Goal: Information Seeking & Learning: Check status

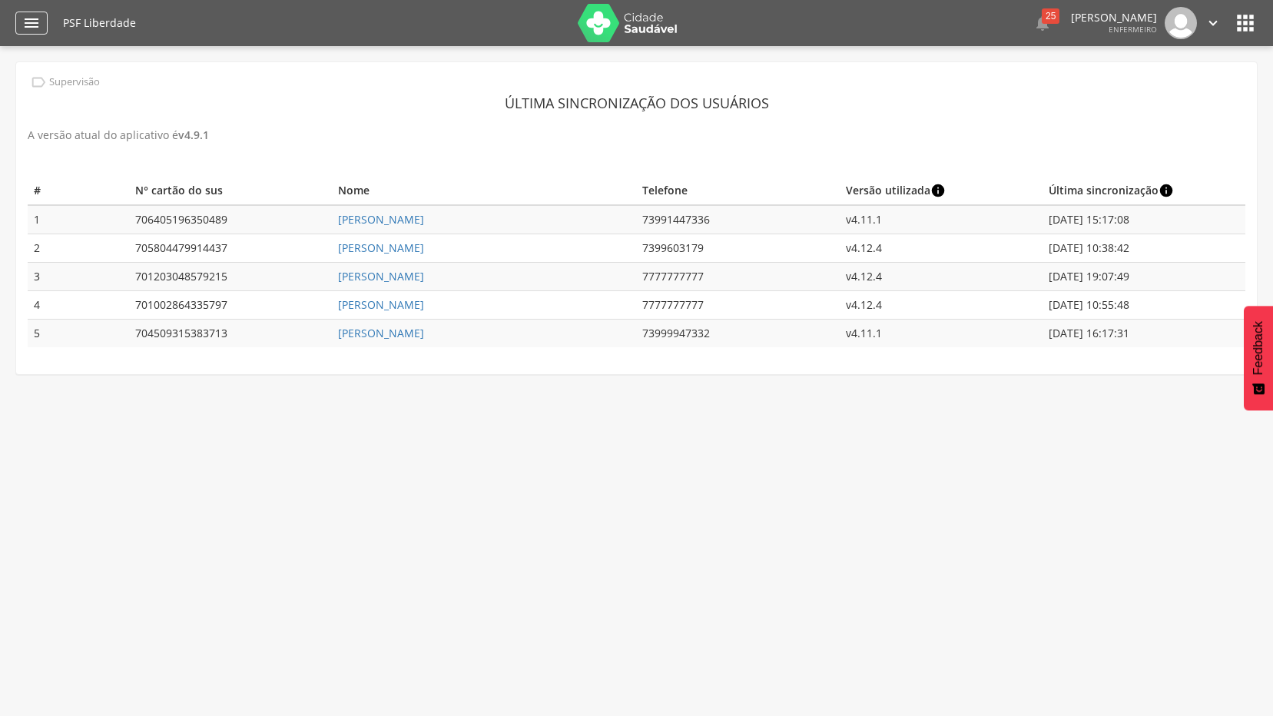
click at [31, 22] on icon "" at bounding box center [31, 23] width 18 height 18
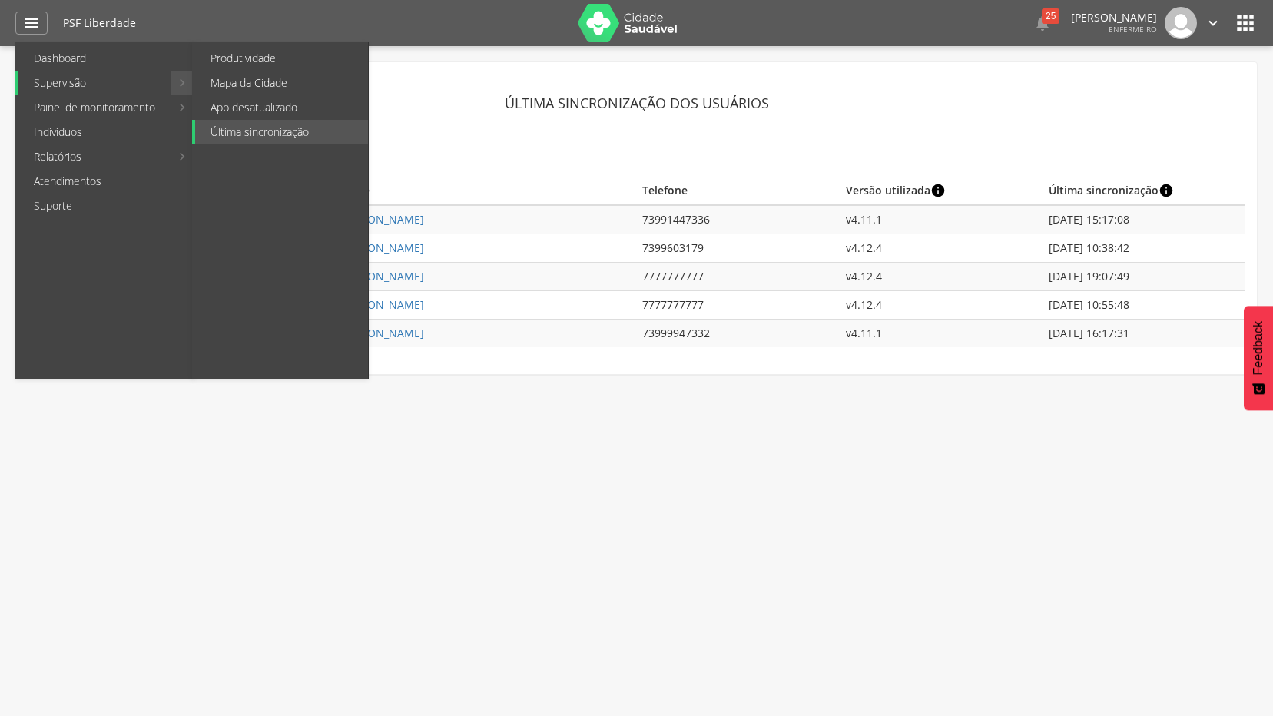
click at [104, 81] on link "Supervisão" at bounding box center [94, 83] width 152 height 25
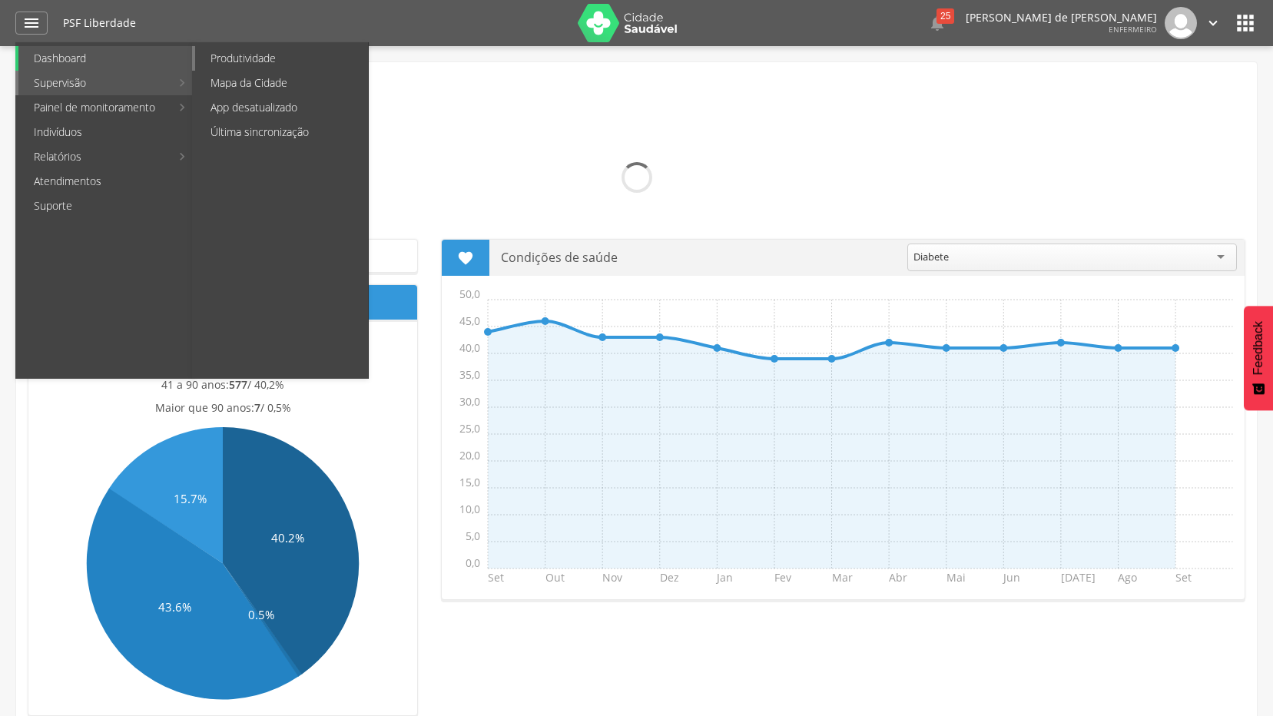
click at [251, 58] on link "Produtividade" at bounding box center [281, 58] width 173 height 25
type input "**********"
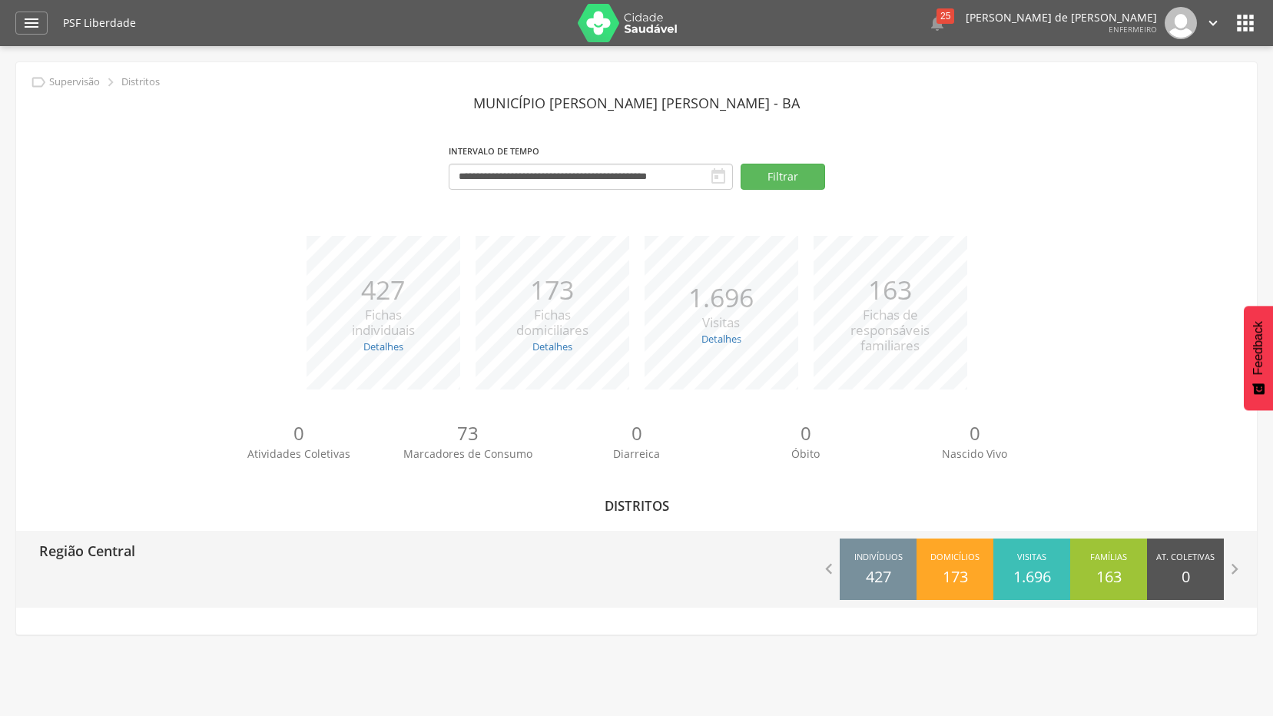
click at [120, 550] on p "Região Central" at bounding box center [87, 546] width 96 height 31
type input "**********"
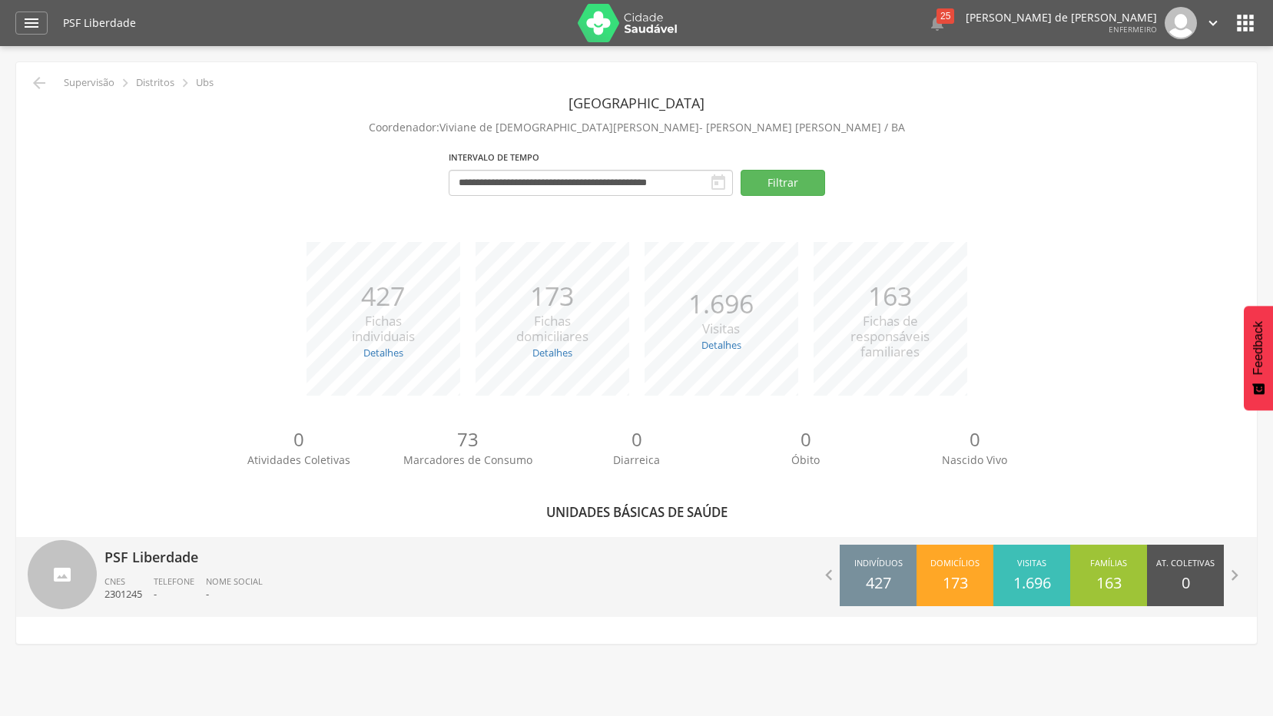
click at [156, 556] on p "PSF Liberdade" at bounding box center [365, 552] width 521 height 31
type input "**********"
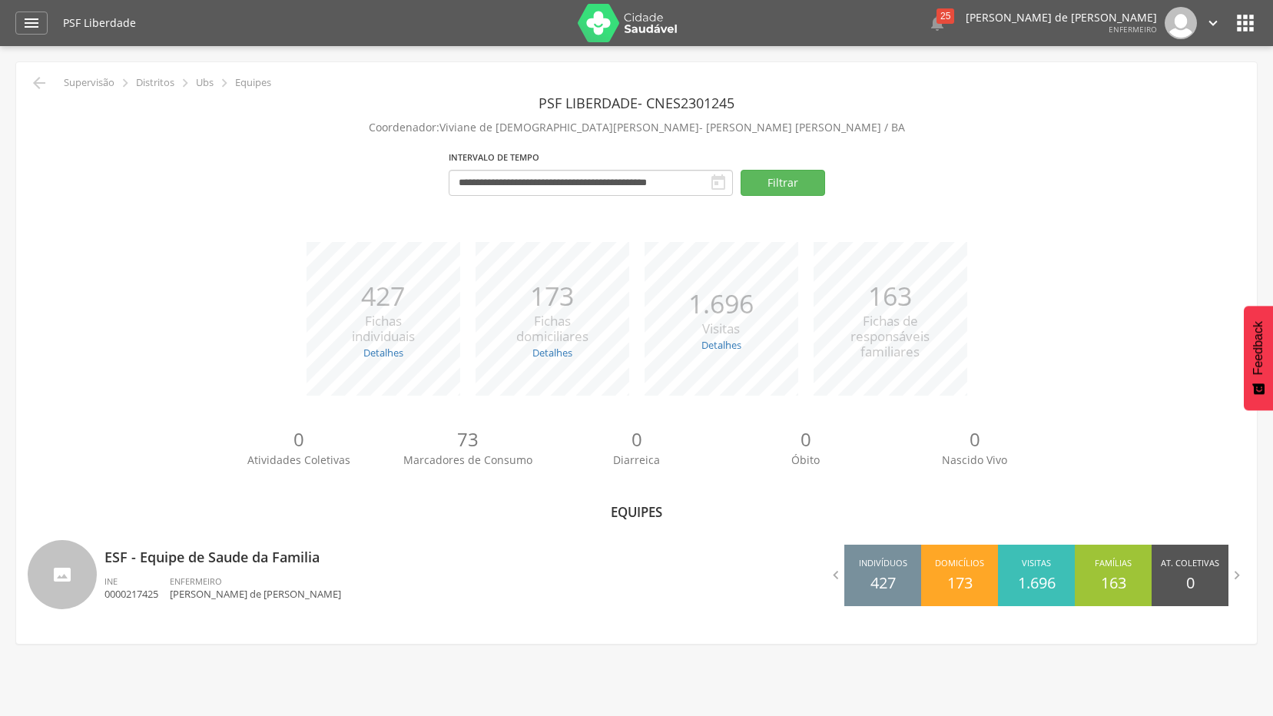
click at [156, 556] on p "ESF - Equipe de Saude da Familia" at bounding box center [365, 552] width 521 height 31
type input "**********"
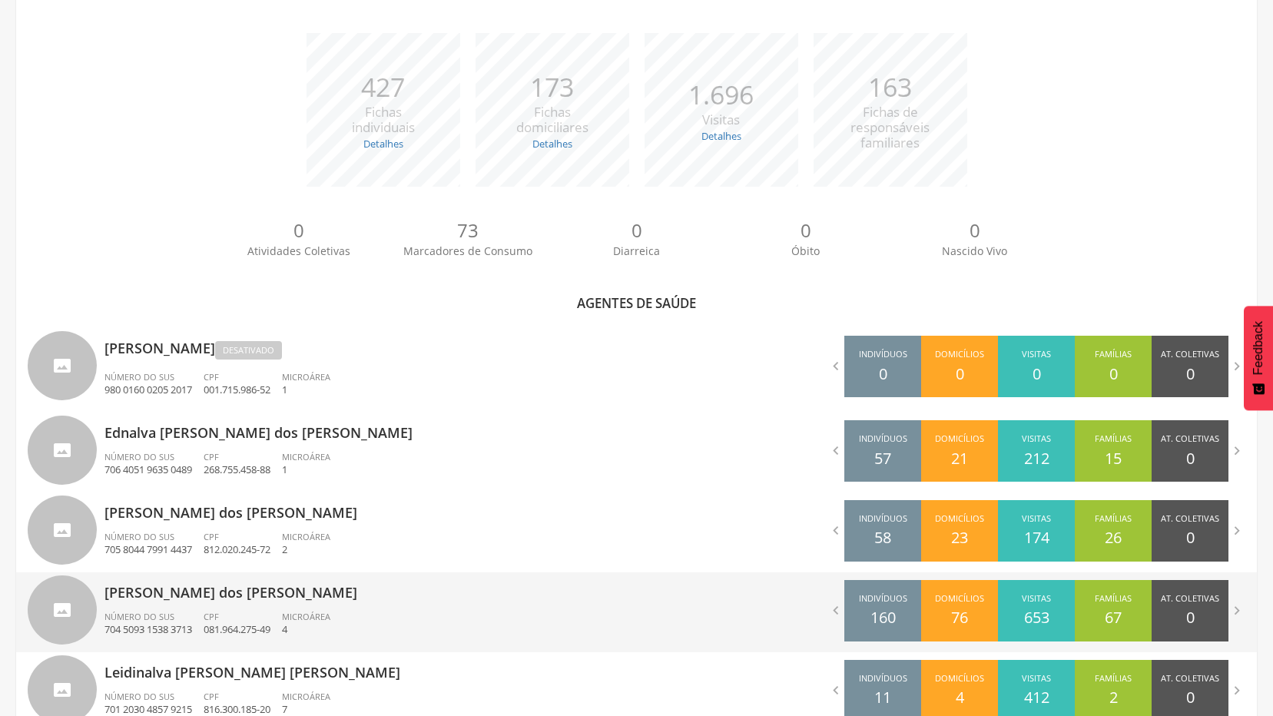
scroll to position [307, 0]
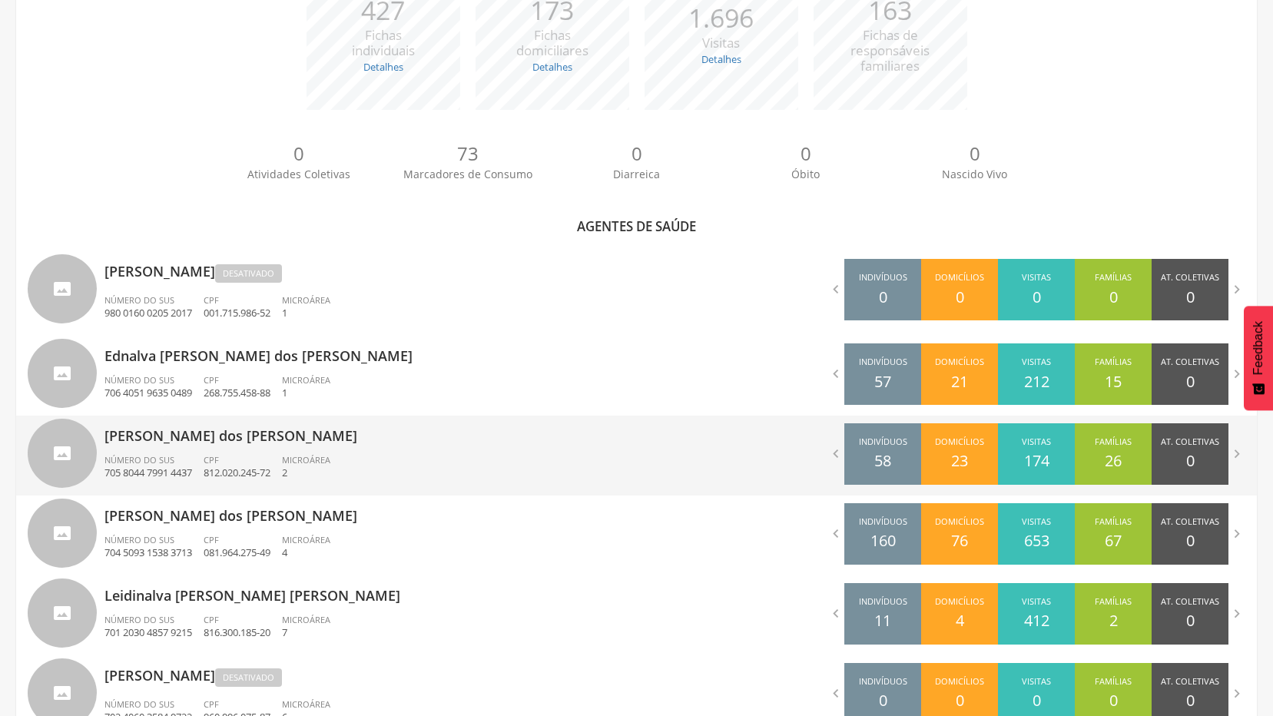
click at [192, 436] on p "[PERSON_NAME] dos [PERSON_NAME]" at bounding box center [365, 431] width 521 height 31
type input "**********"
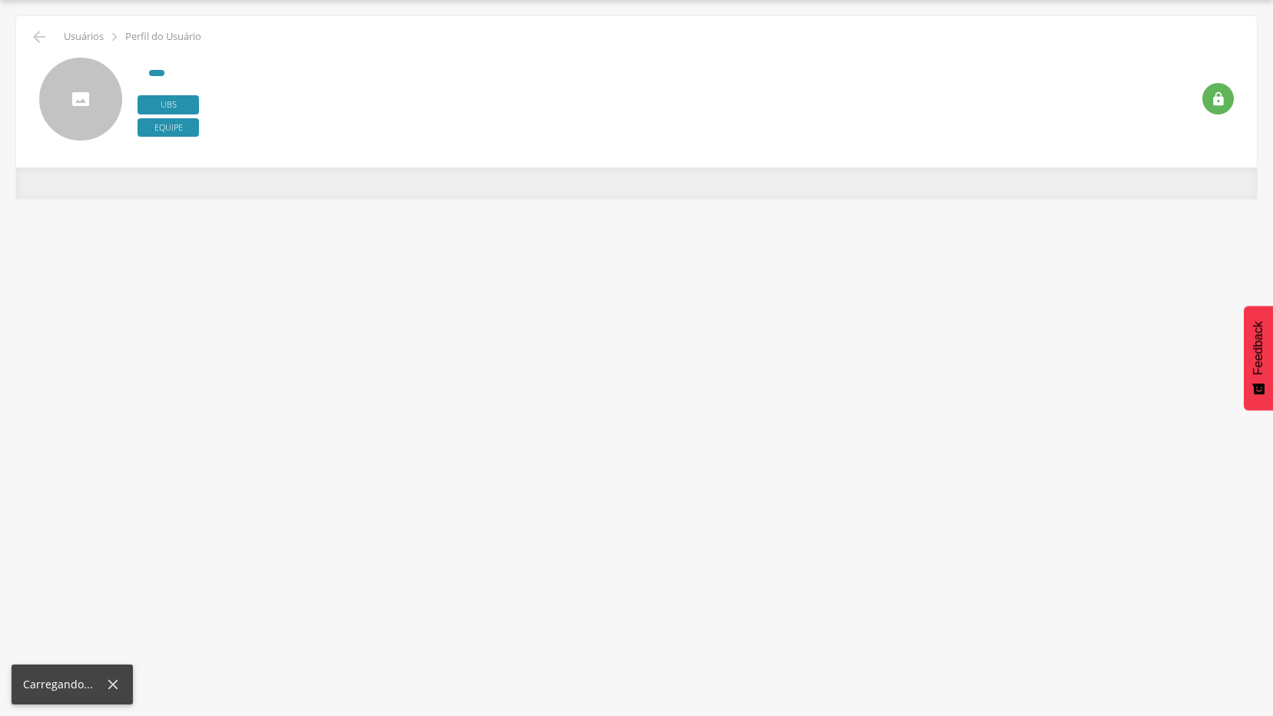
scroll to position [46, 0]
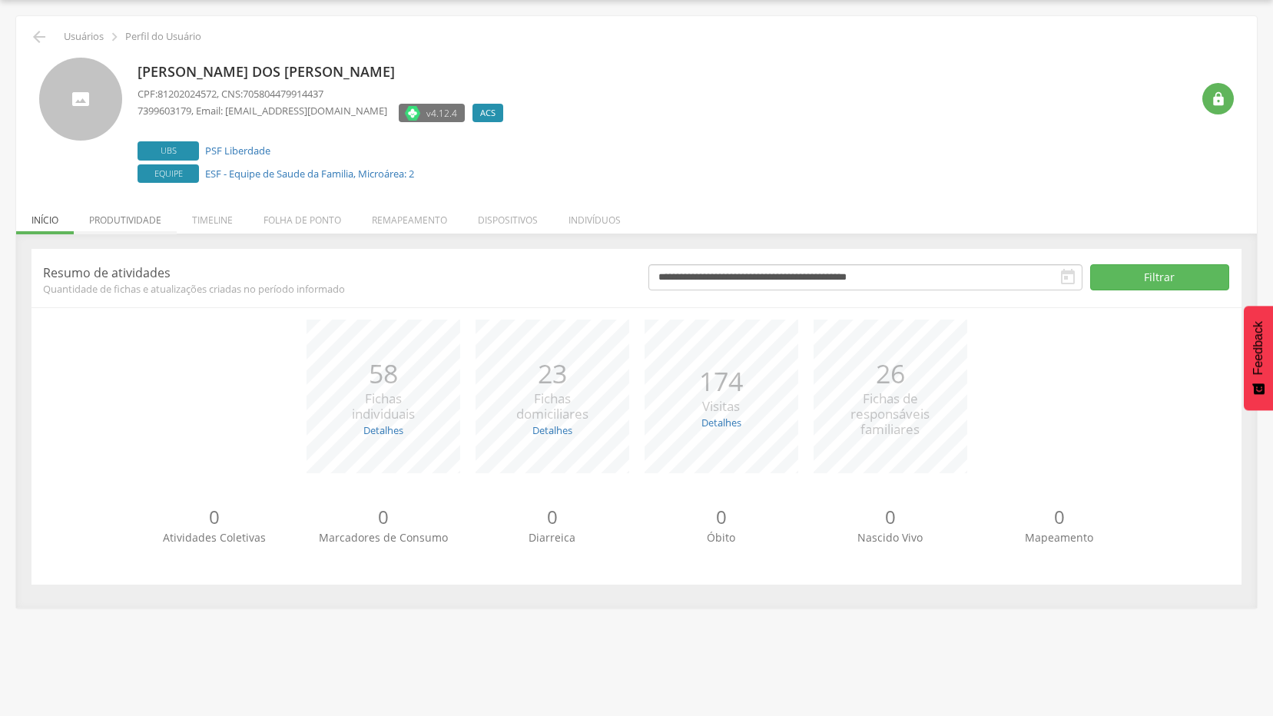
click at [138, 220] on li "Produtividade" at bounding box center [125, 216] width 103 height 36
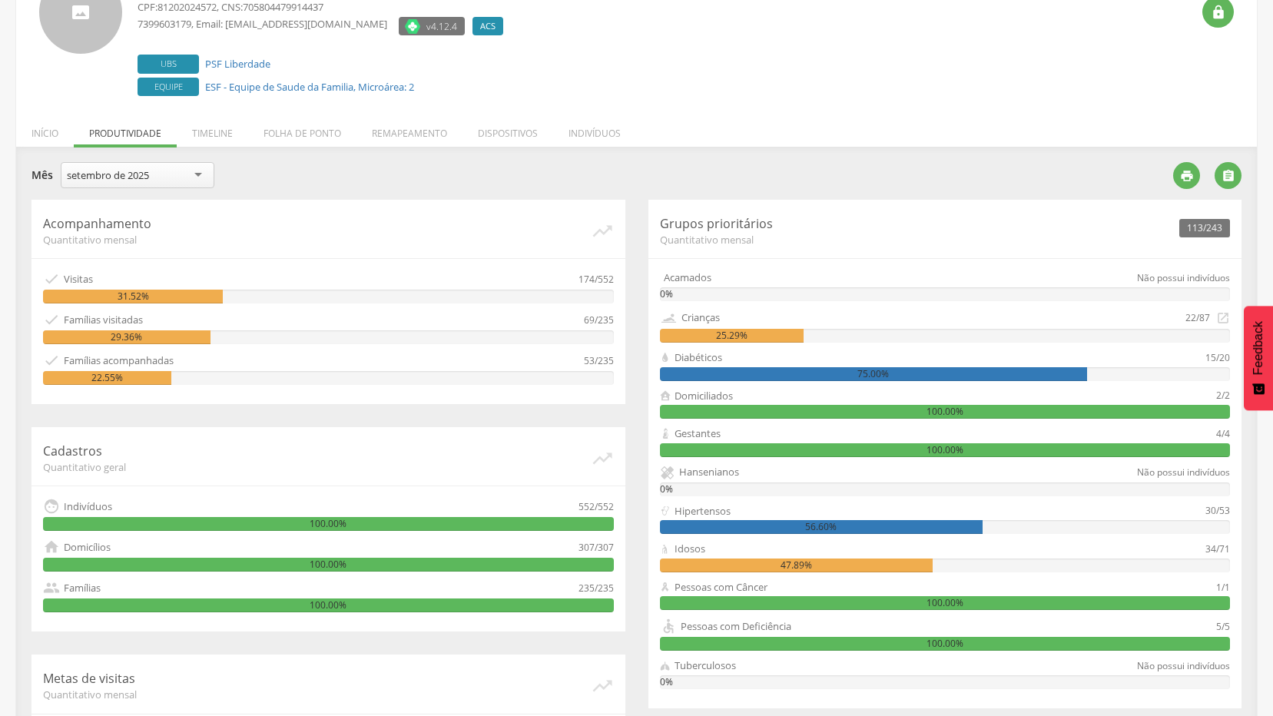
scroll to position [210, 0]
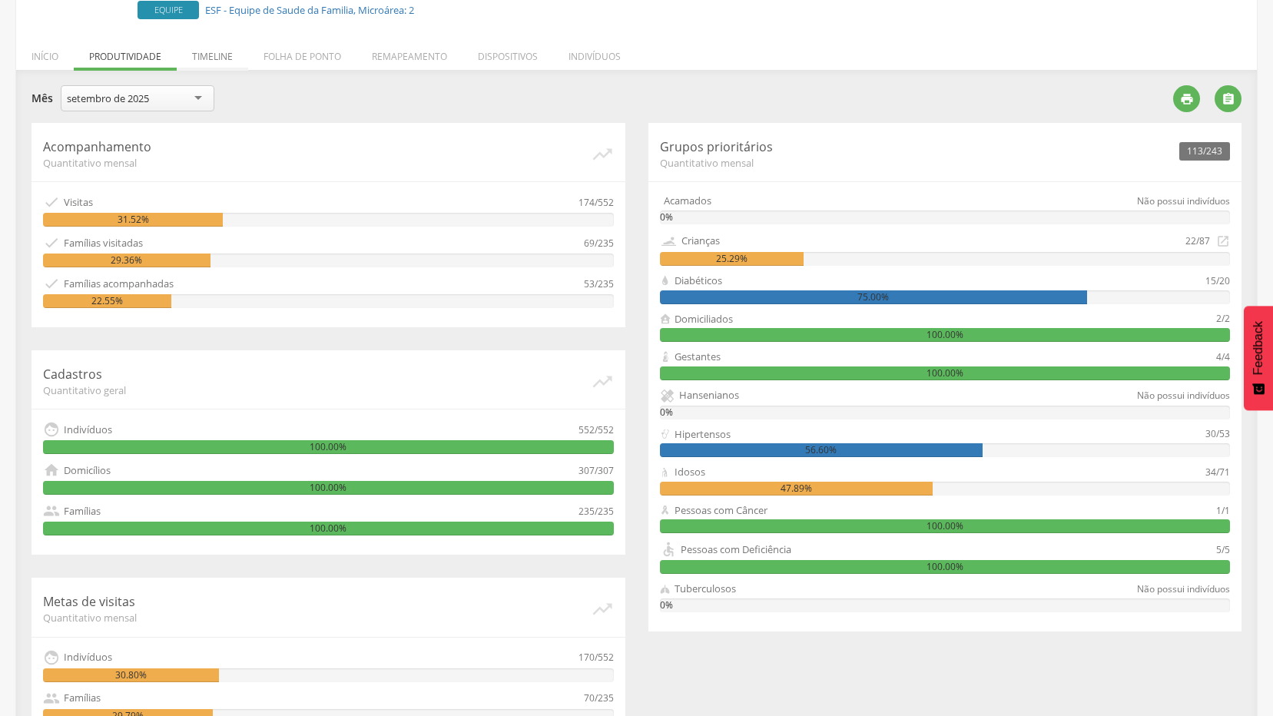
click at [212, 58] on li "Timeline" at bounding box center [212, 53] width 71 height 36
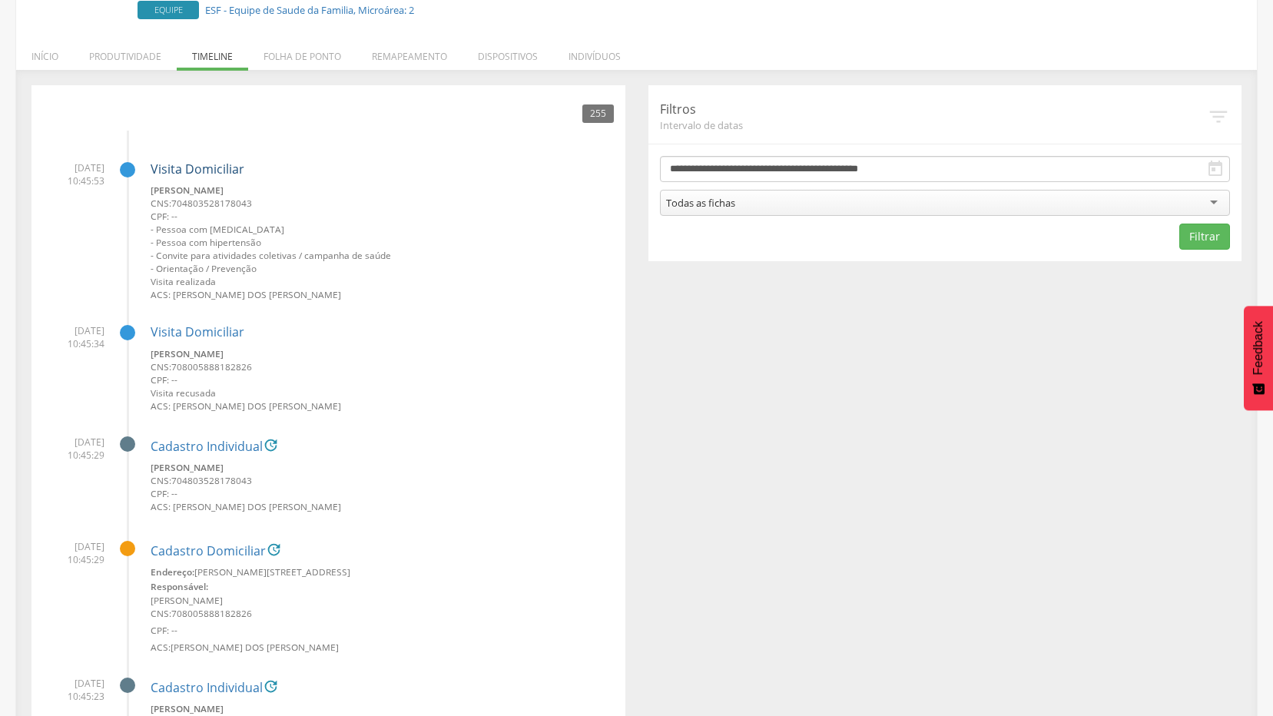
click at [206, 168] on link "Visita Domiciliar" at bounding box center [198, 169] width 94 height 17
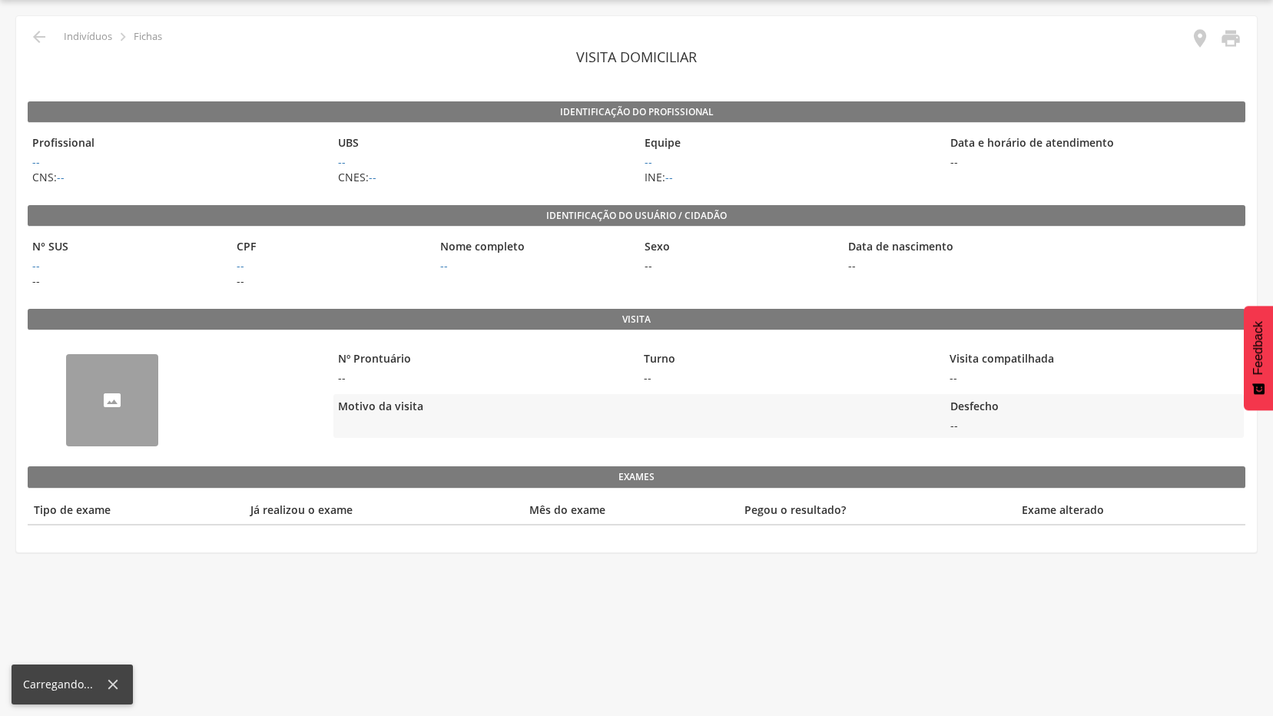
scroll to position [46, 0]
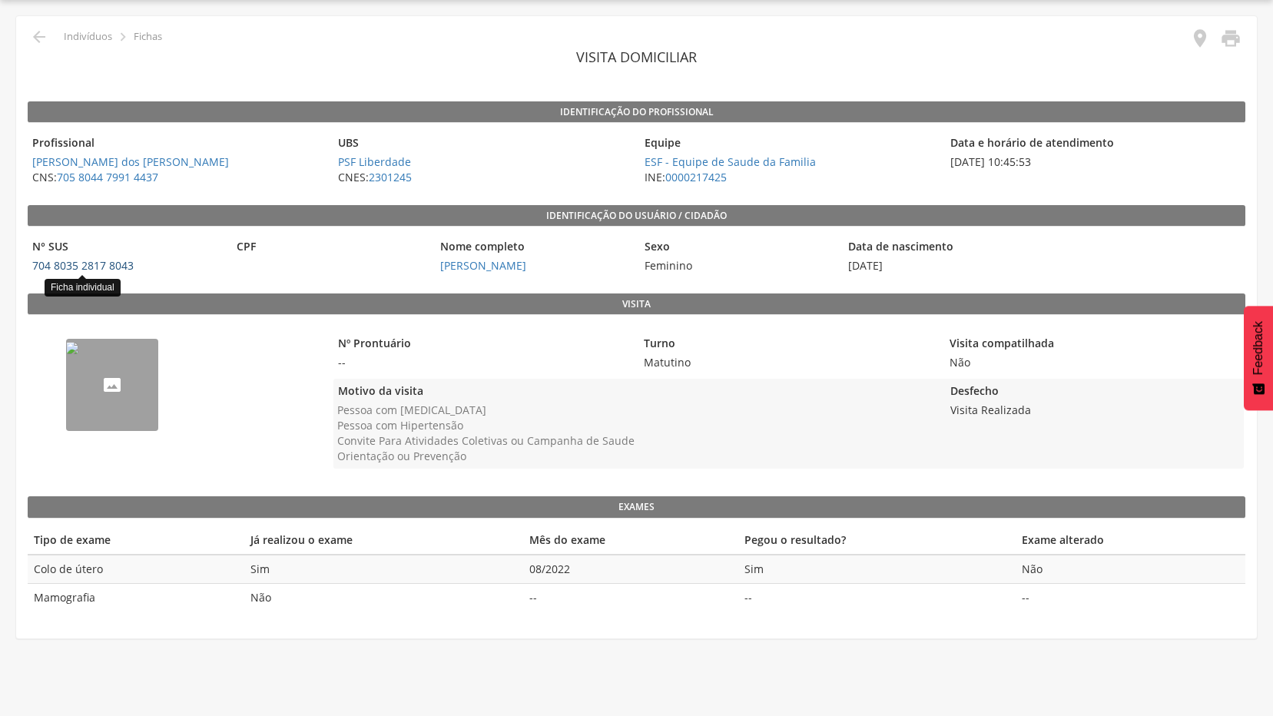
click at [105, 264] on link "704 8035 2817 8043" at bounding box center [82, 265] width 101 height 15
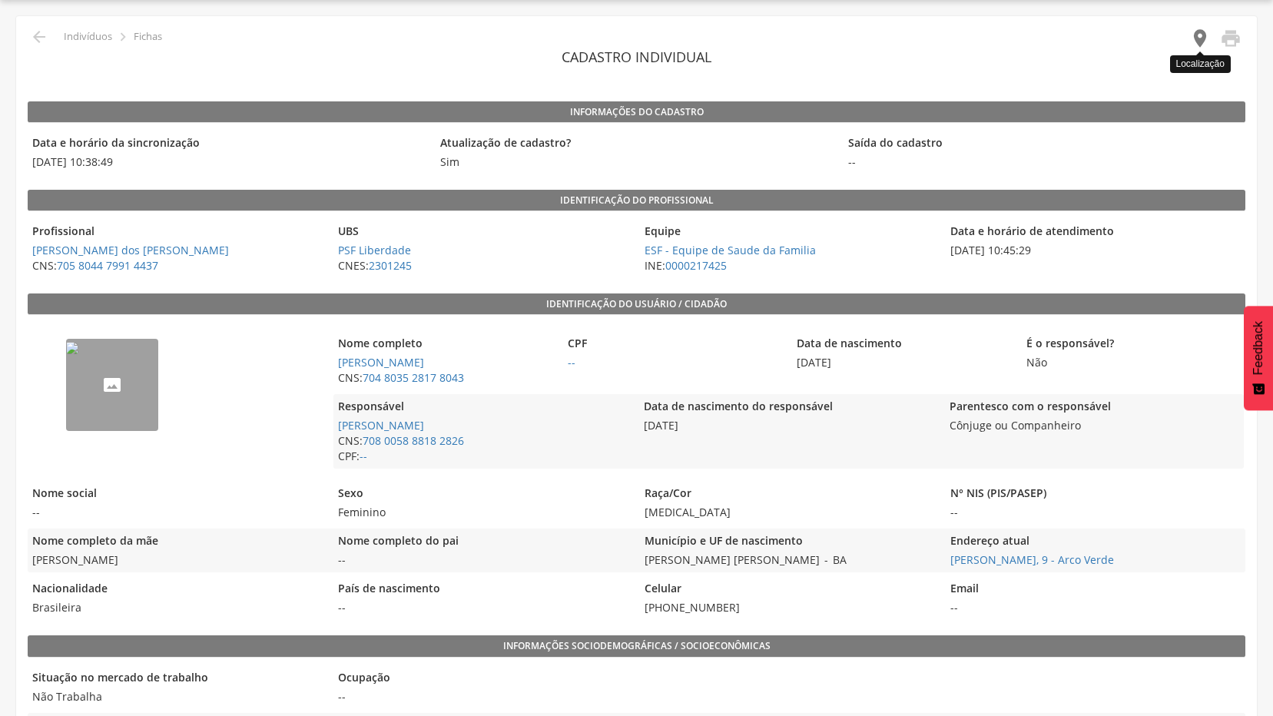
click at [1200, 34] on icon "" at bounding box center [1201, 39] width 22 height 22
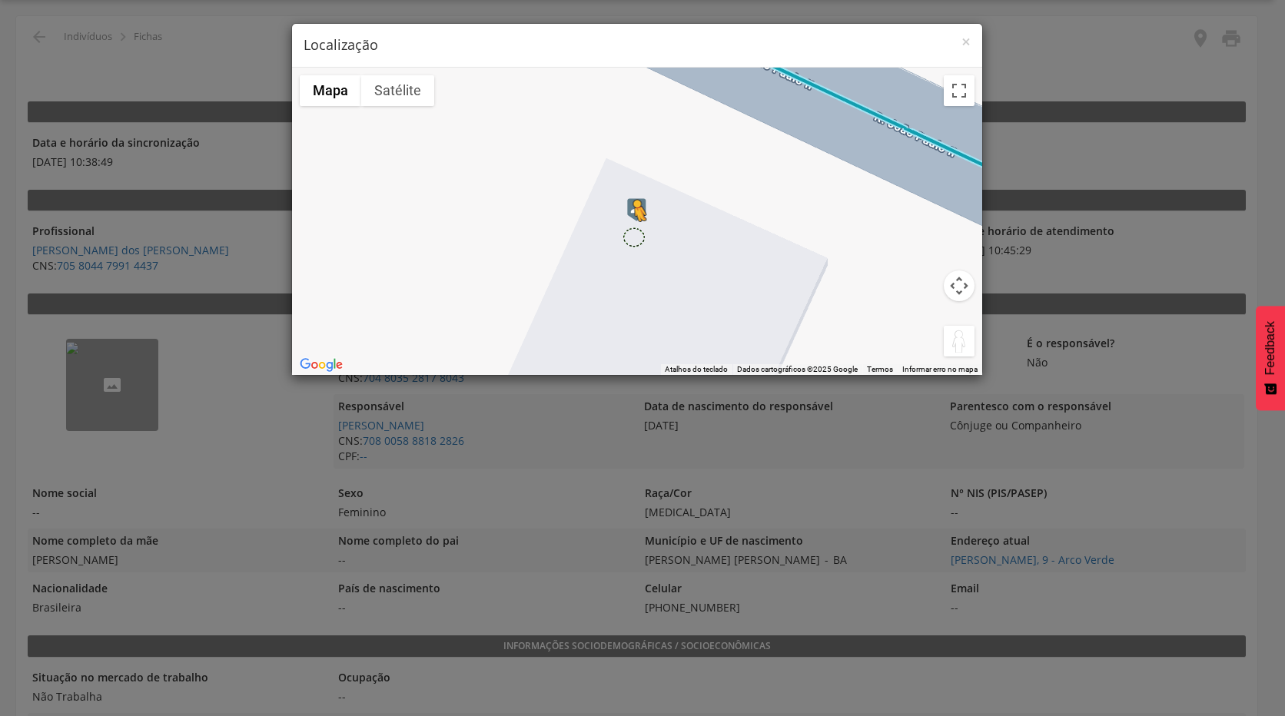
drag, startPoint x: 952, startPoint y: 348, endPoint x: 630, endPoint y: 237, distance: 340.7
click at [630, 237] on div "Pressione as teclas Alt + Enter para ativar o recurso de arrastar com o teclado…" at bounding box center [637, 221] width 690 height 307
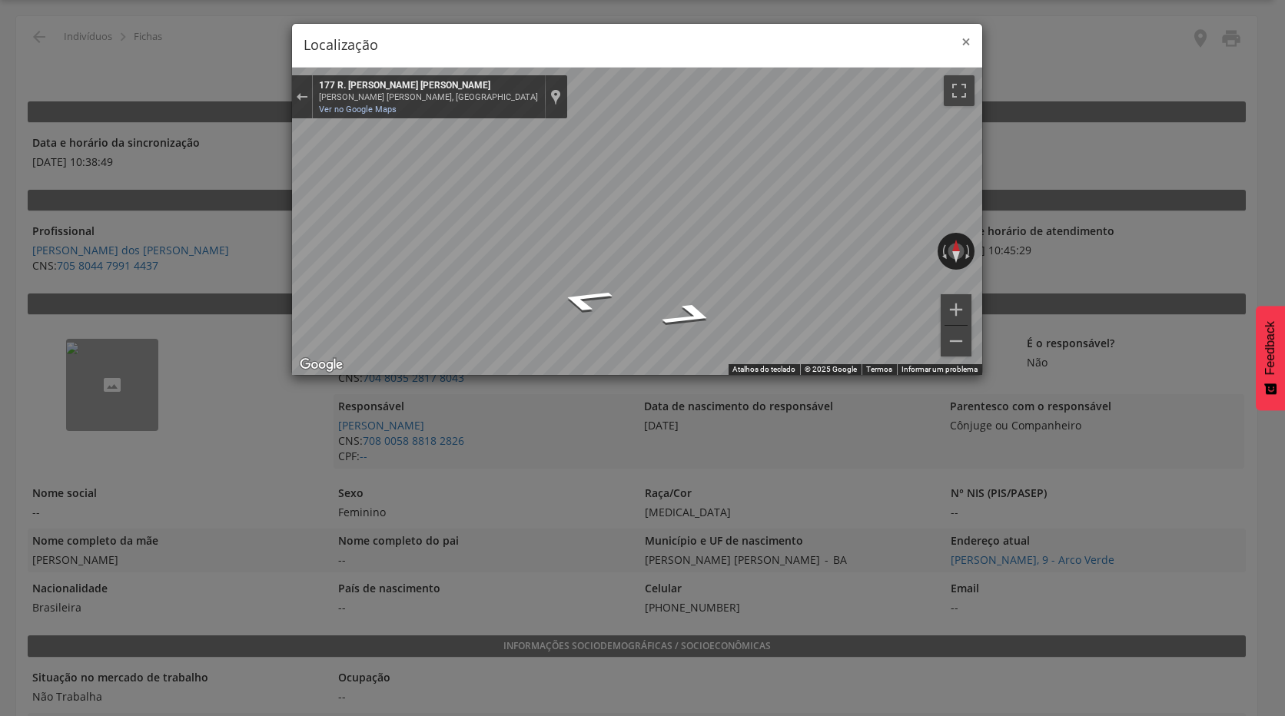
click at [963, 43] on span "×" at bounding box center [965, 42] width 9 height 22
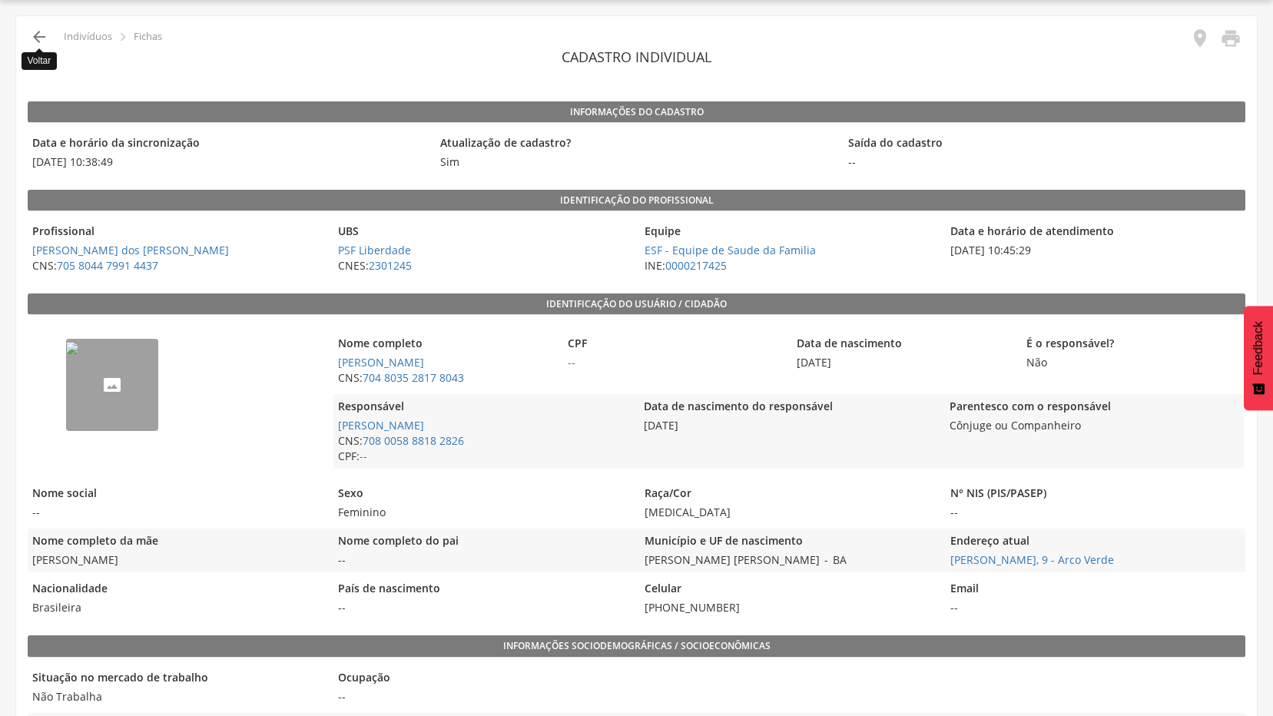
click at [43, 36] on icon "" at bounding box center [39, 37] width 18 height 18
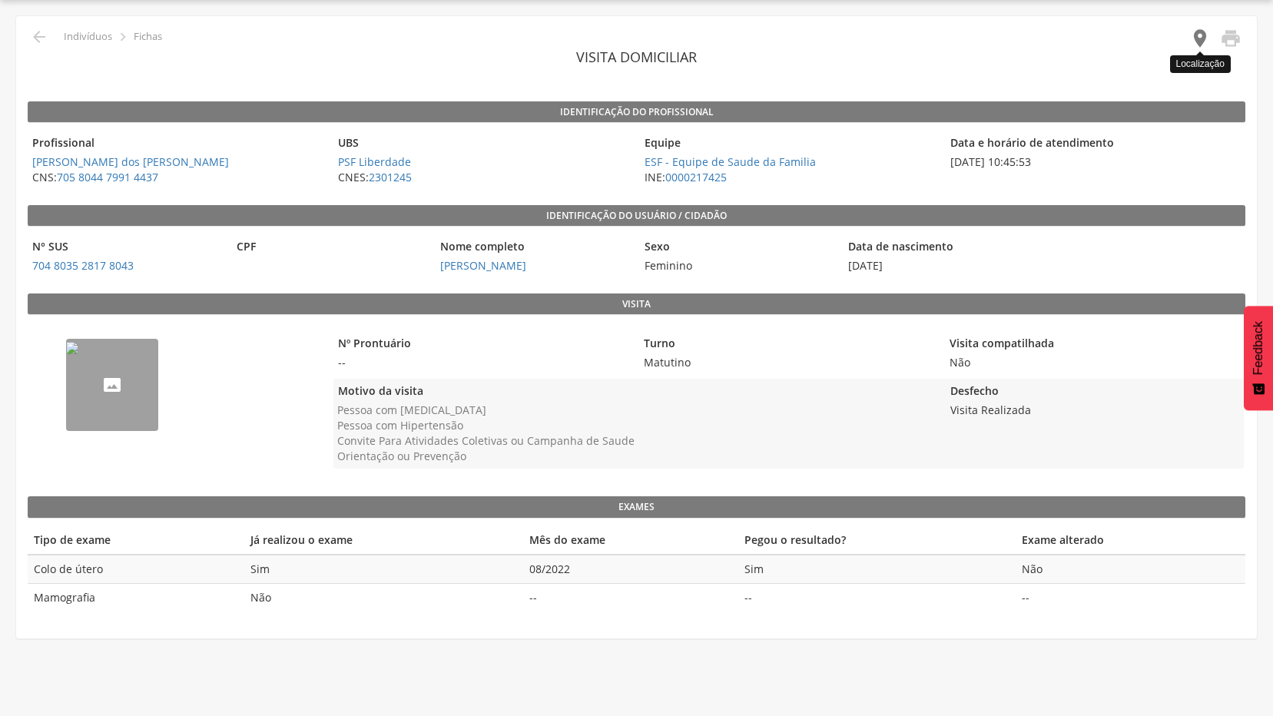
click at [1197, 40] on icon "" at bounding box center [1201, 39] width 22 height 22
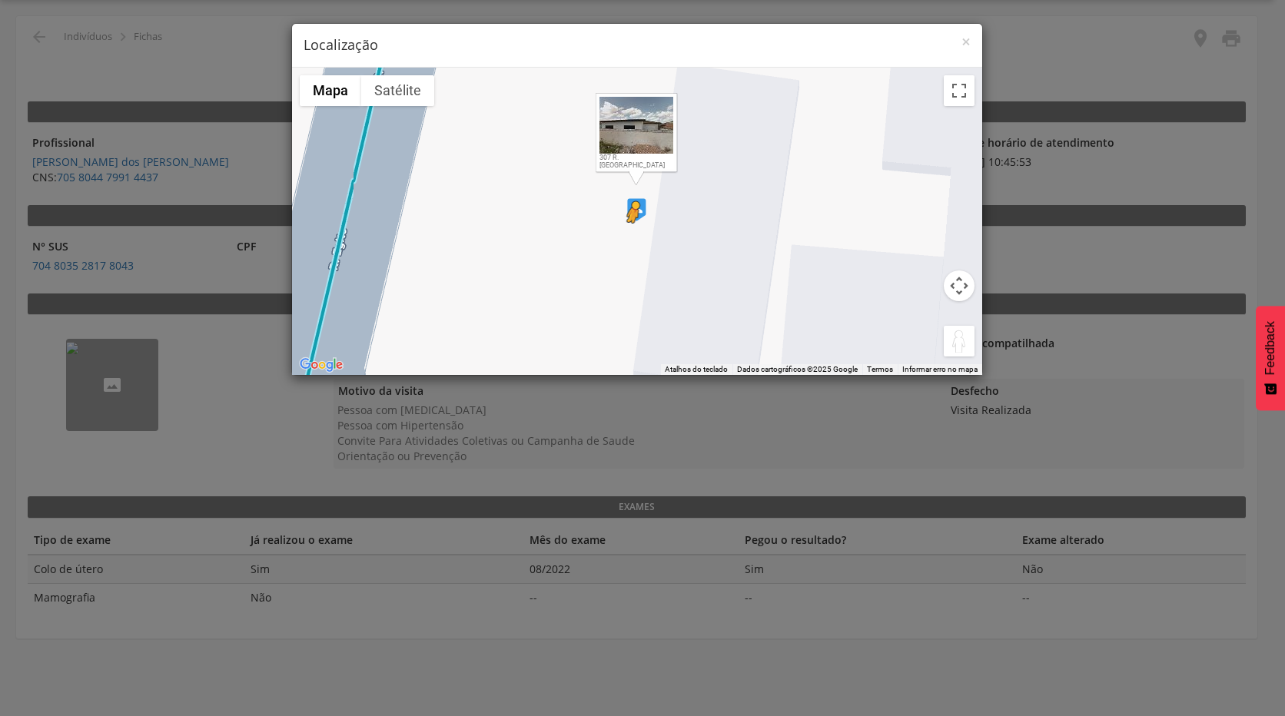
drag, startPoint x: 952, startPoint y: 343, endPoint x: 627, endPoint y: 237, distance: 341.7
click at [627, 237] on div "Pressione as teclas Alt + Enter para ativar o recurso de arrastar com o teclado…" at bounding box center [637, 221] width 690 height 307
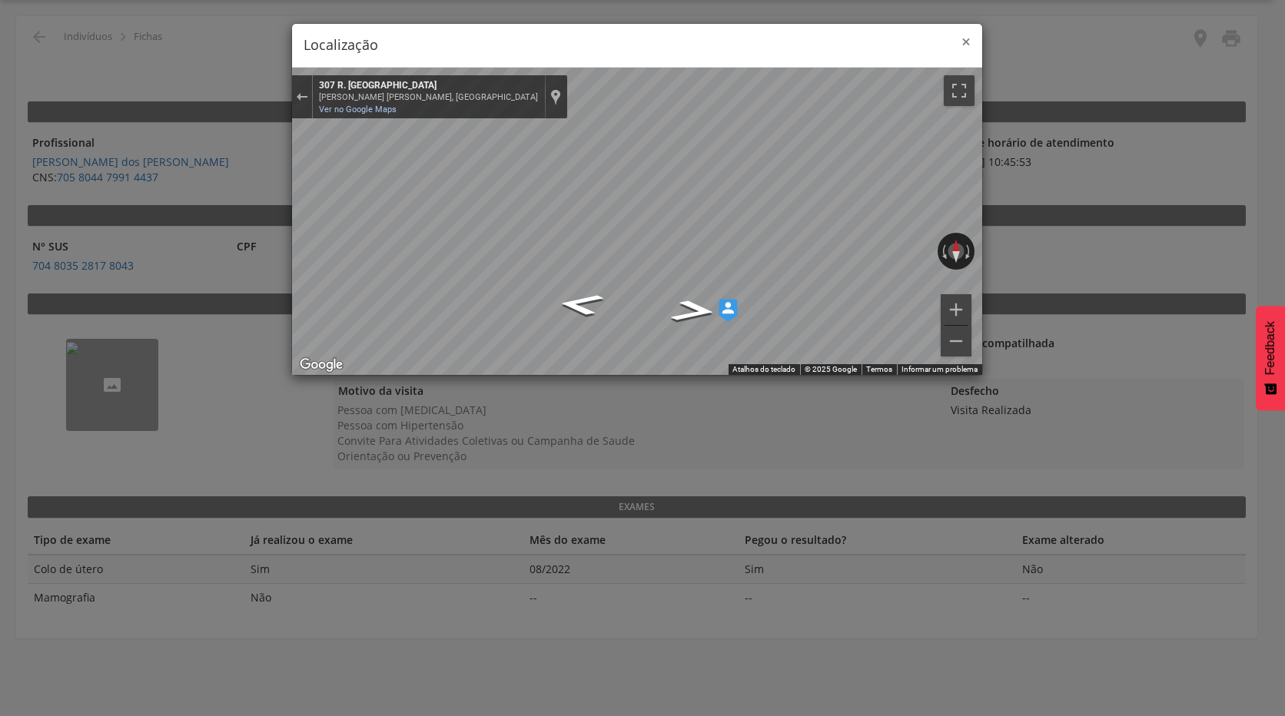
click at [964, 39] on span "×" at bounding box center [965, 42] width 9 height 22
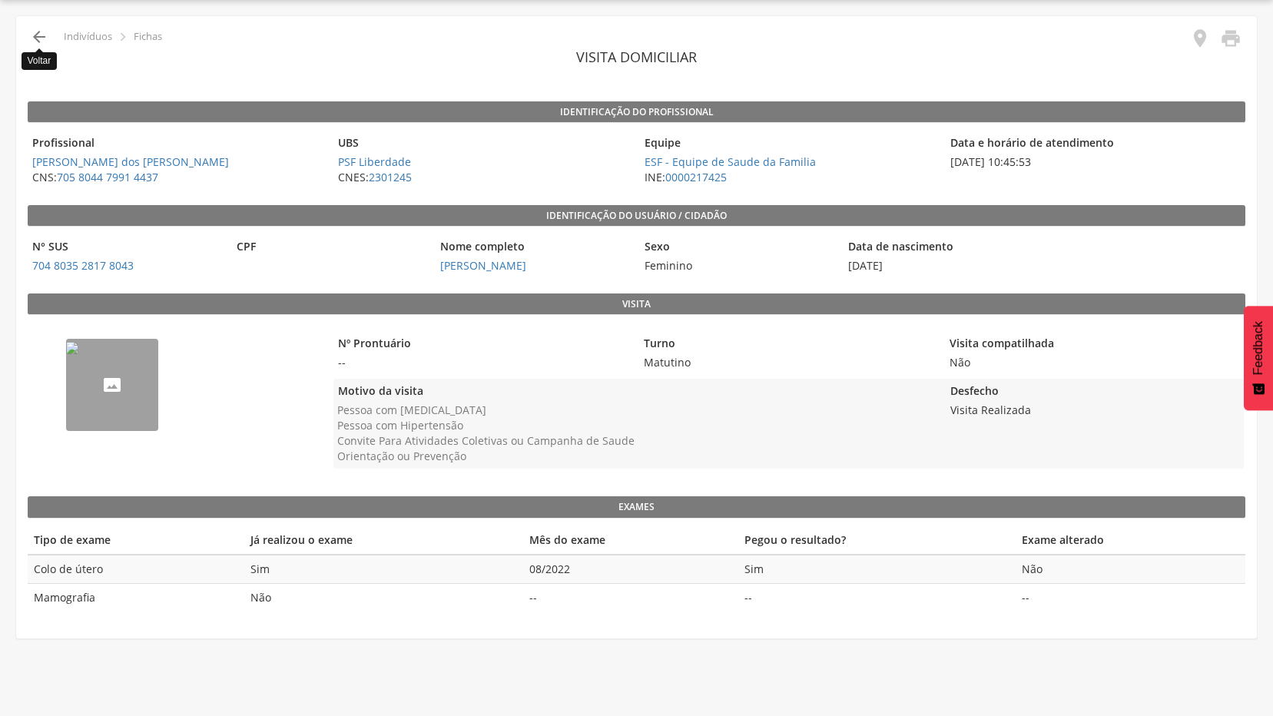
click at [43, 35] on icon "" at bounding box center [39, 37] width 18 height 18
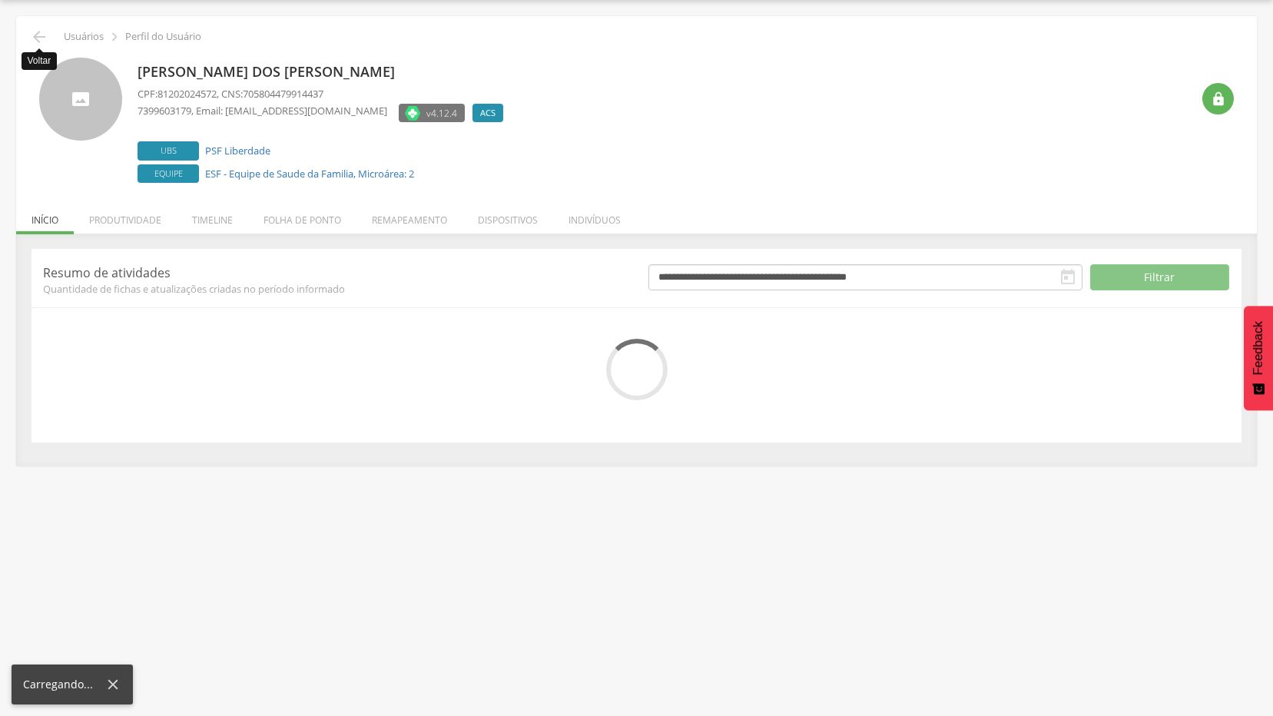
click at [43, 35] on icon "" at bounding box center [39, 37] width 18 height 18
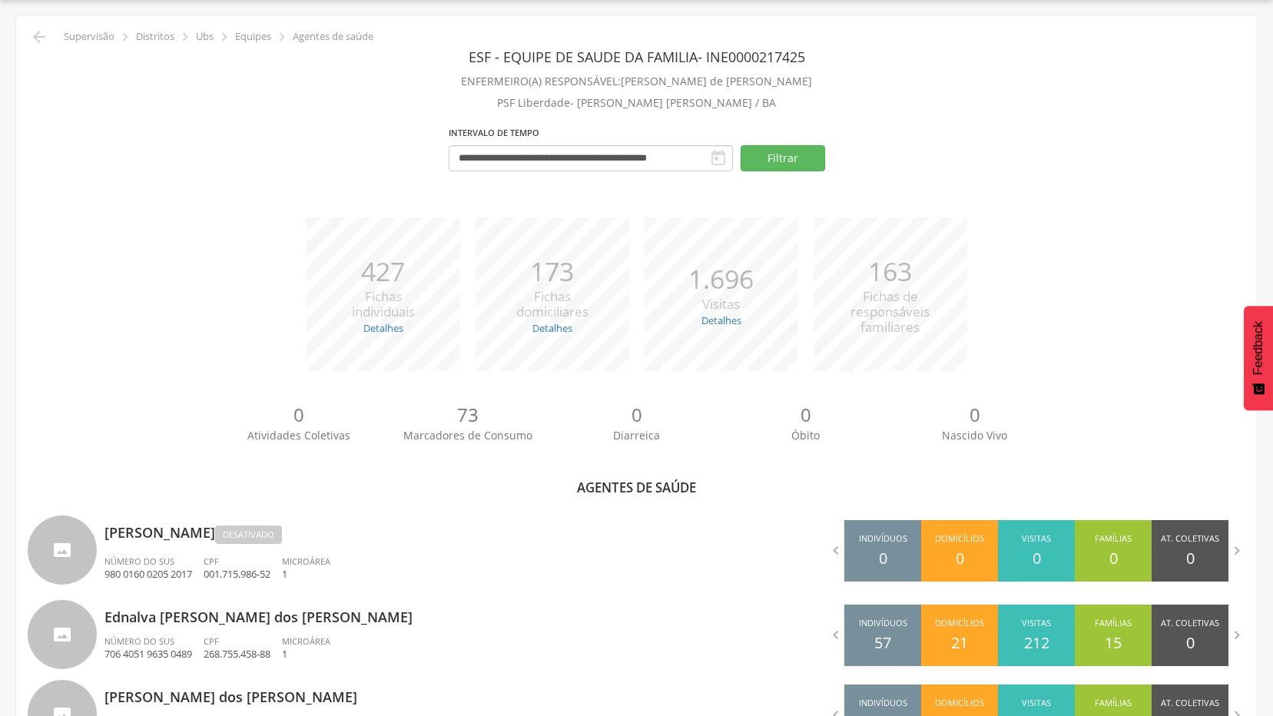
scroll to position [200, 0]
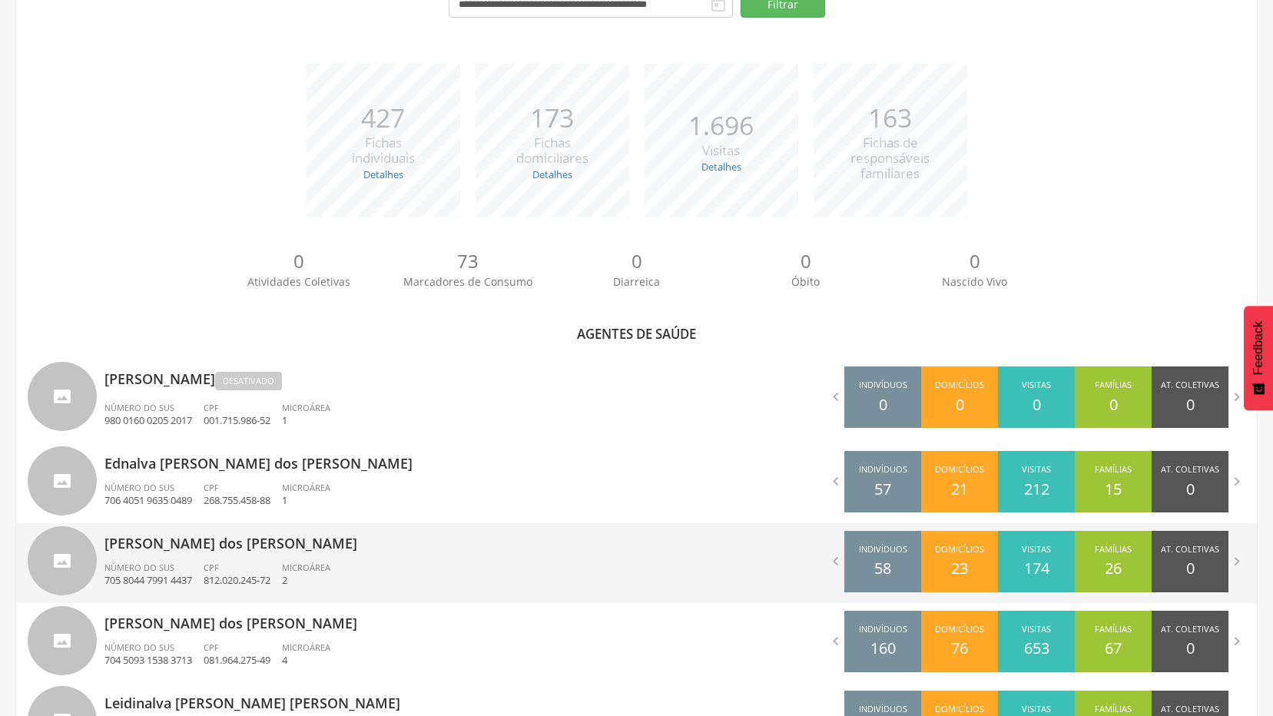
click at [169, 547] on p "[PERSON_NAME] dos [PERSON_NAME]" at bounding box center [365, 538] width 521 height 31
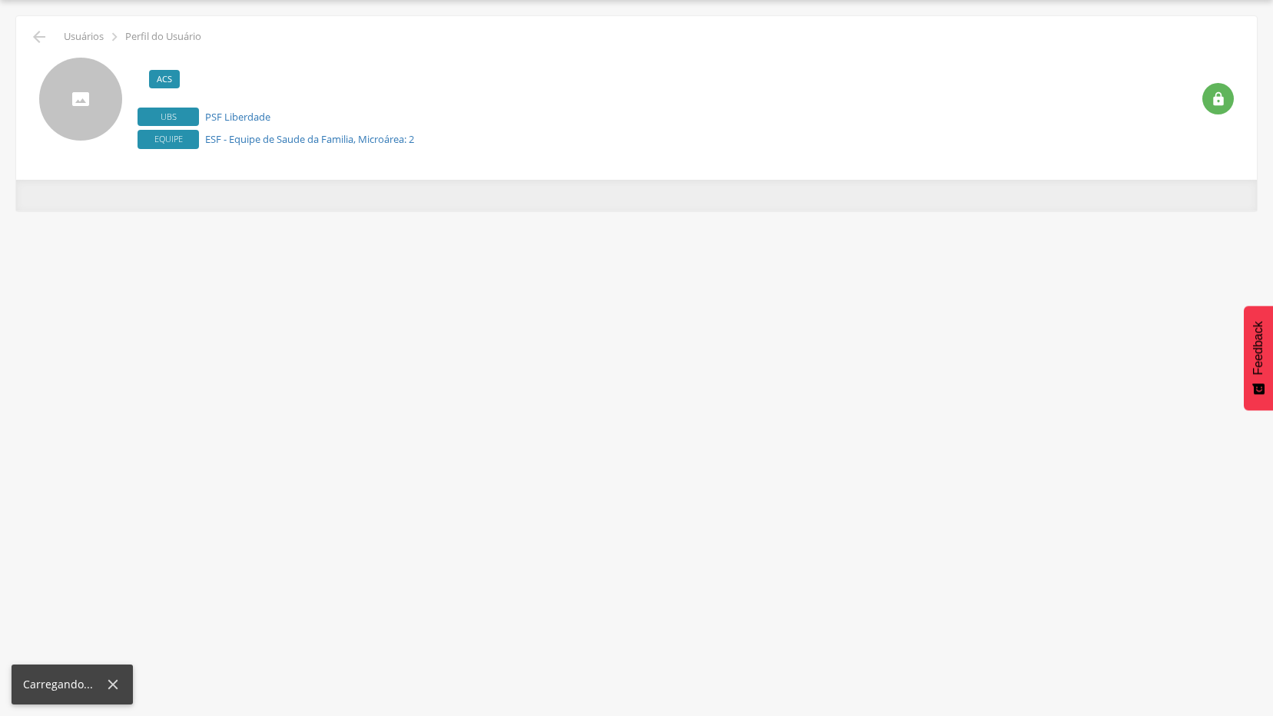
scroll to position [46, 0]
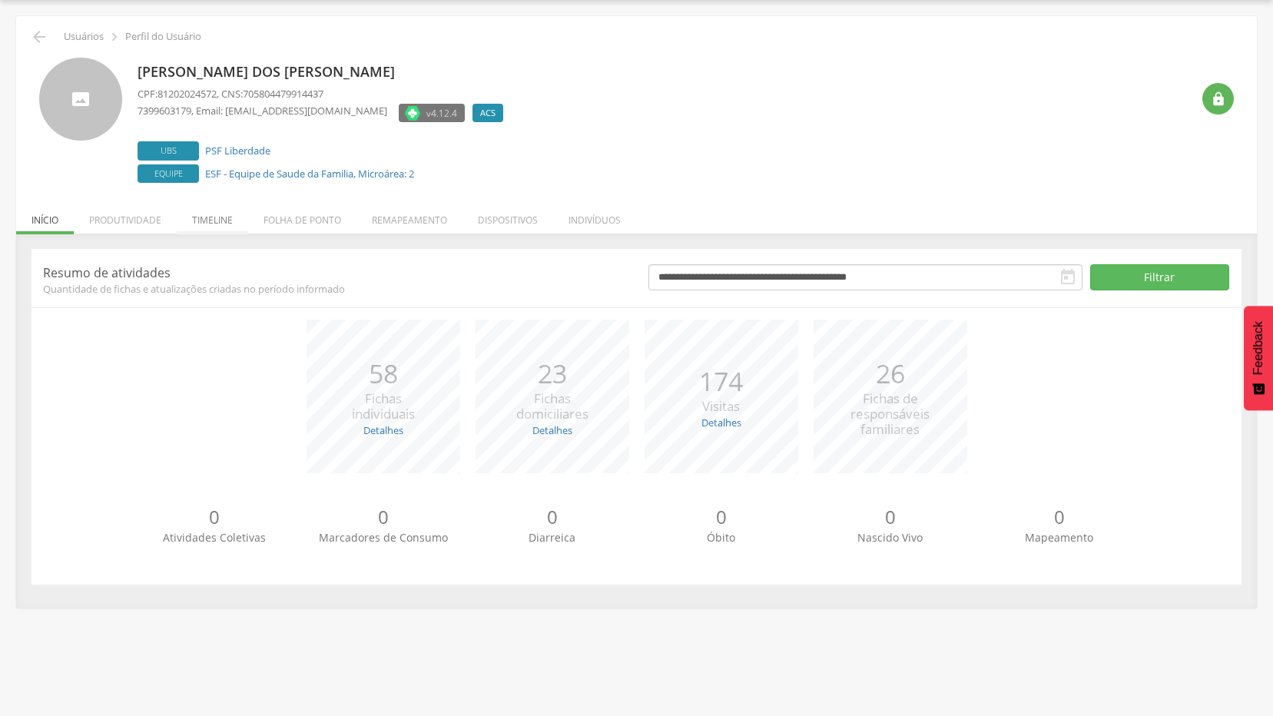
click at [202, 220] on li "Timeline" at bounding box center [212, 216] width 71 height 36
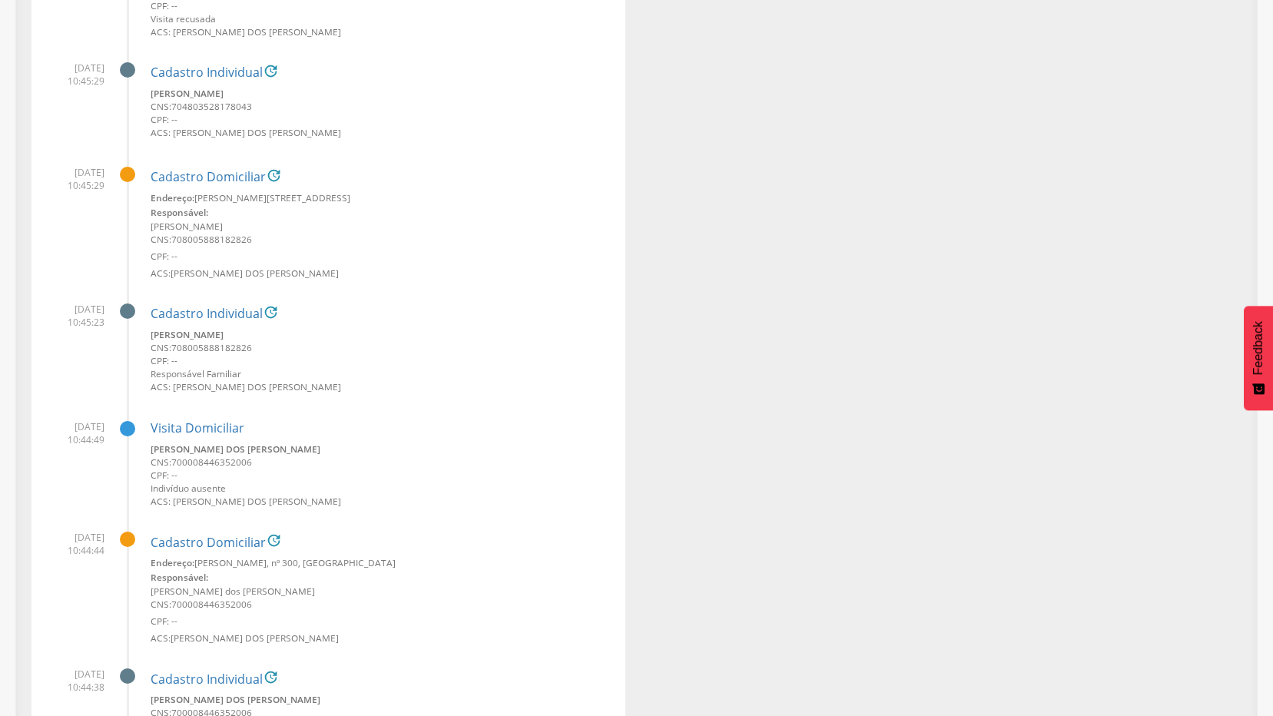
scroll to position [0, 0]
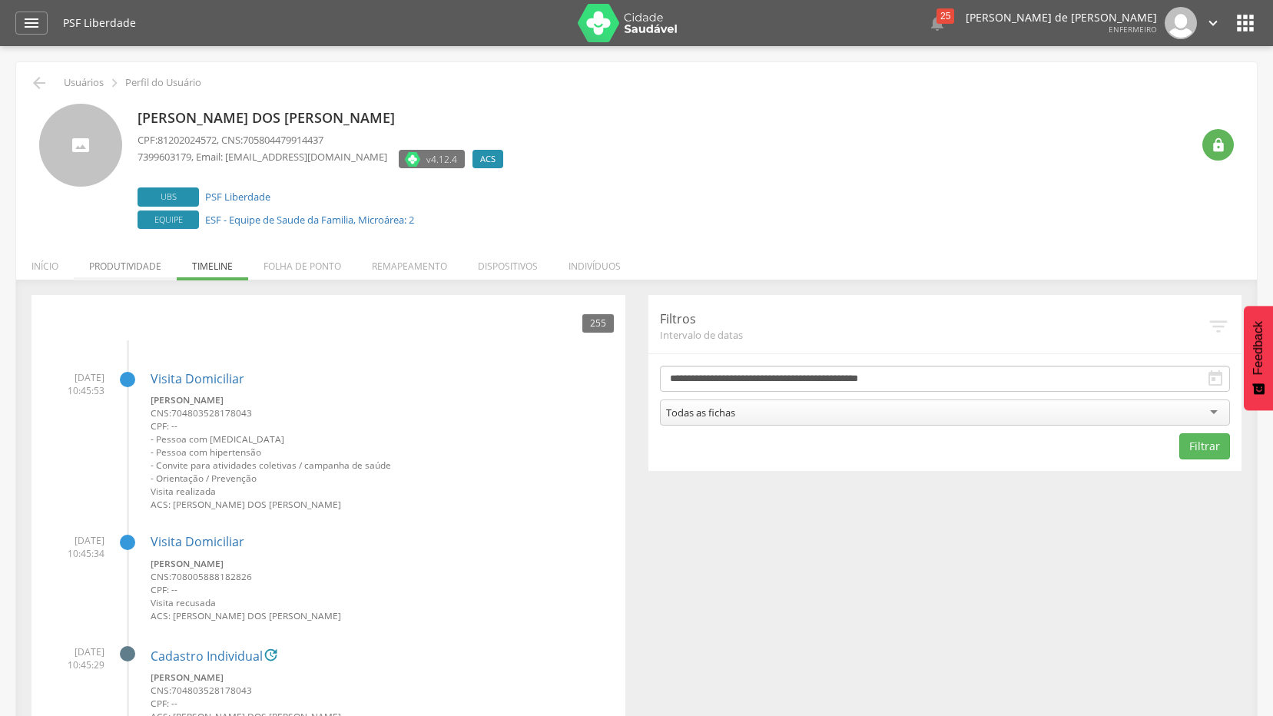
click at [149, 267] on li "Produtividade" at bounding box center [125, 262] width 103 height 36
